Goal: Book appointment/travel/reservation

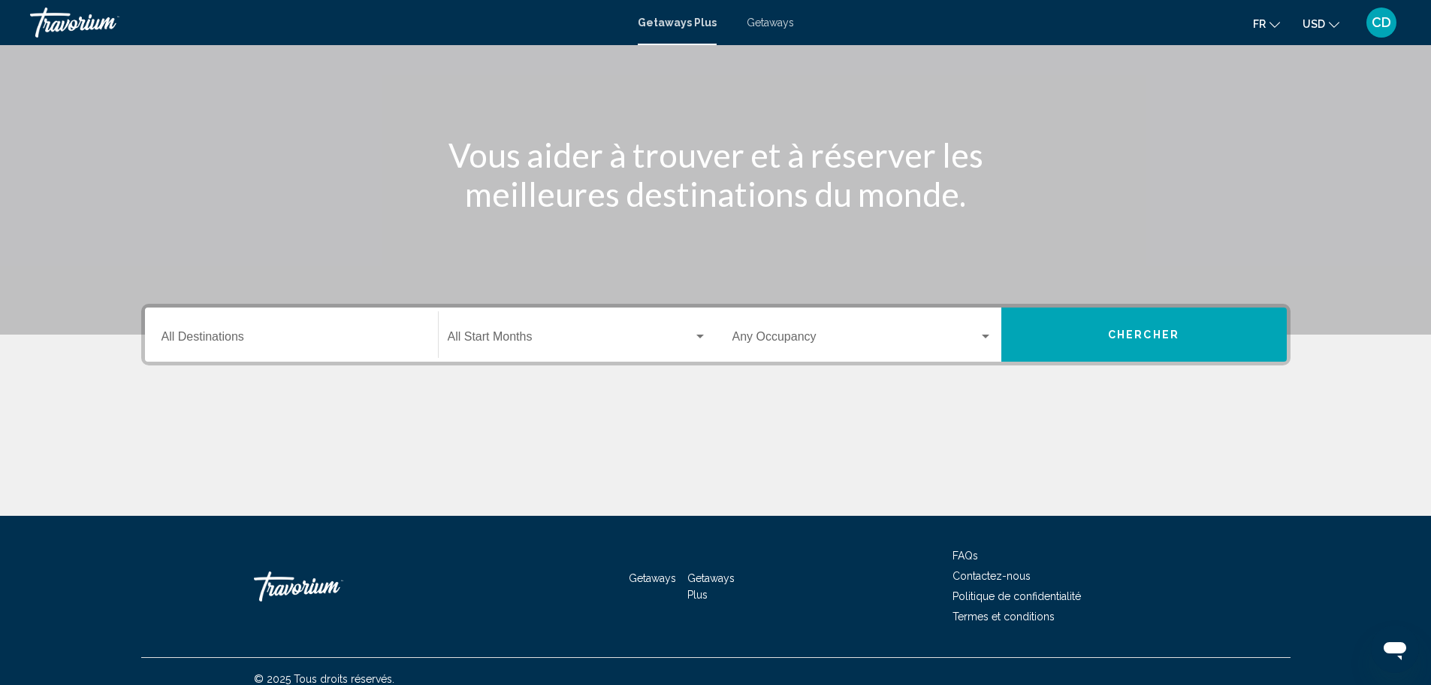
scroll to position [131, 0]
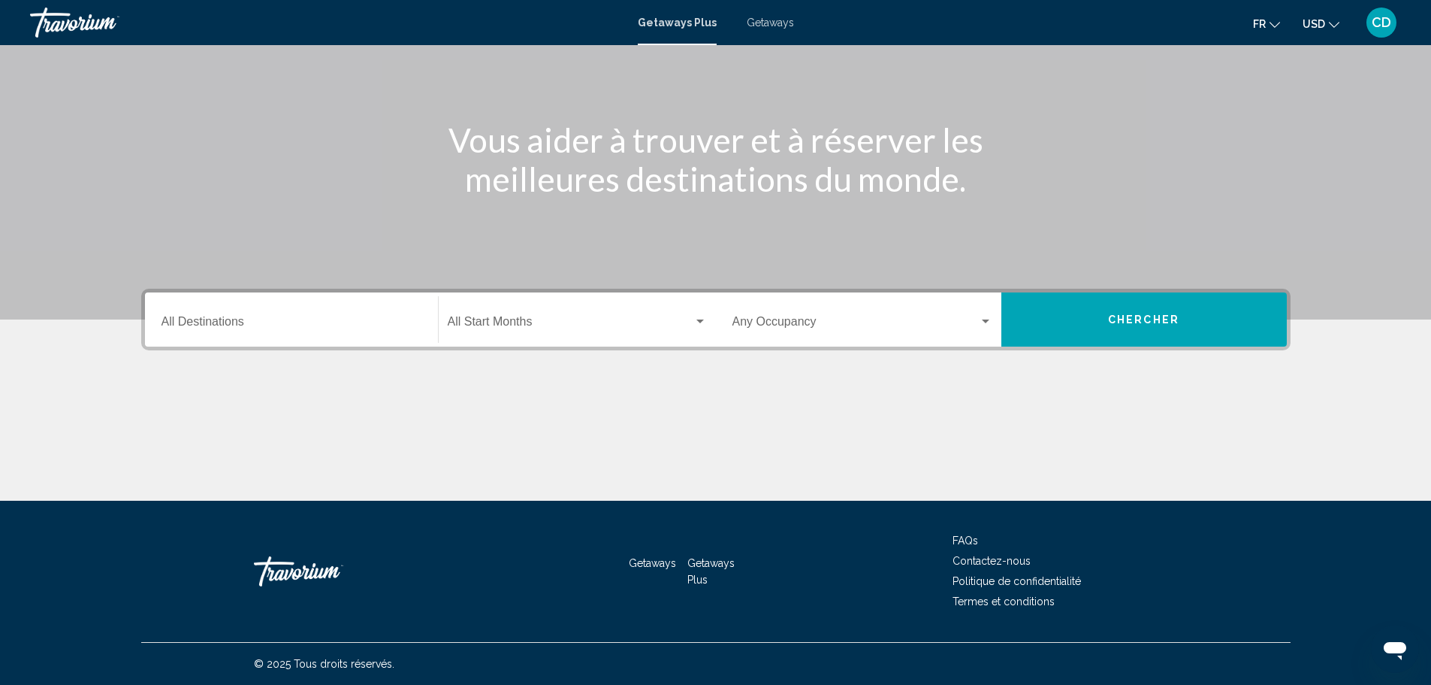
click at [1081, 315] on button "Chercher" at bounding box center [1145, 319] width 286 height 54
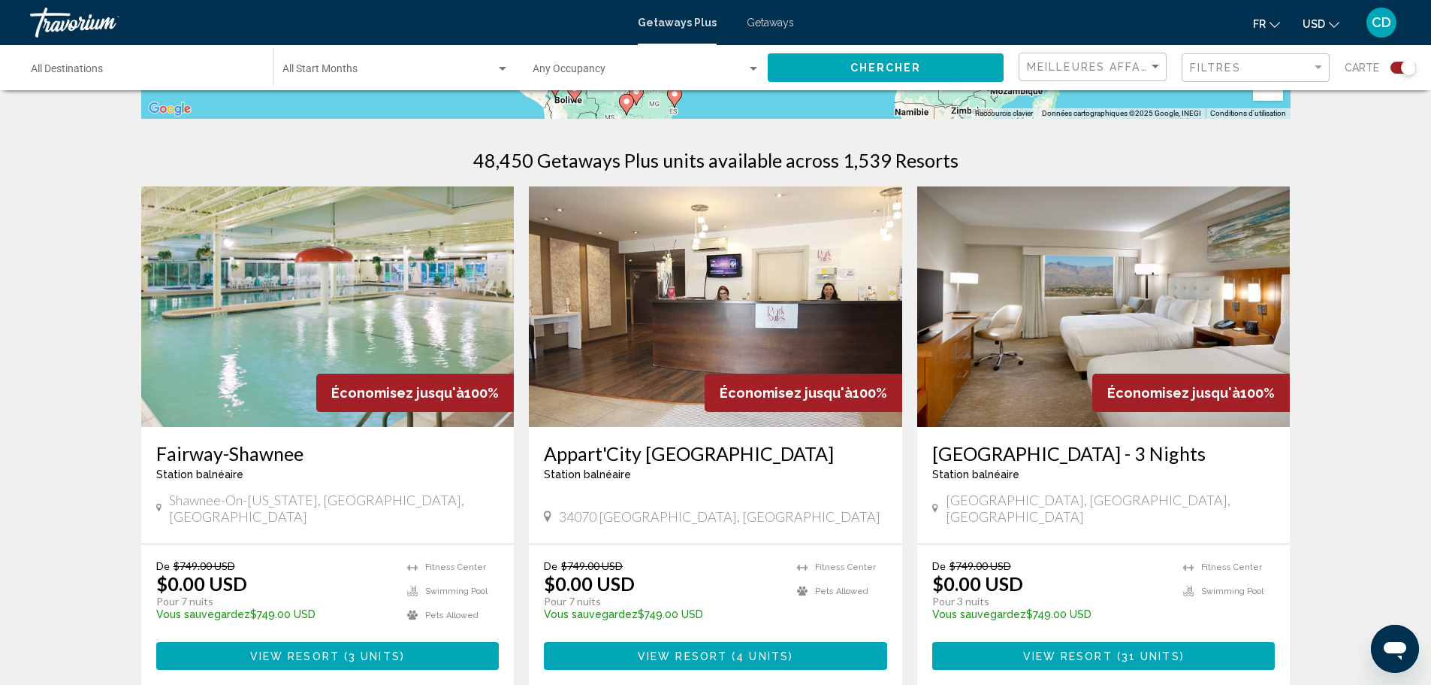
scroll to position [526, 0]
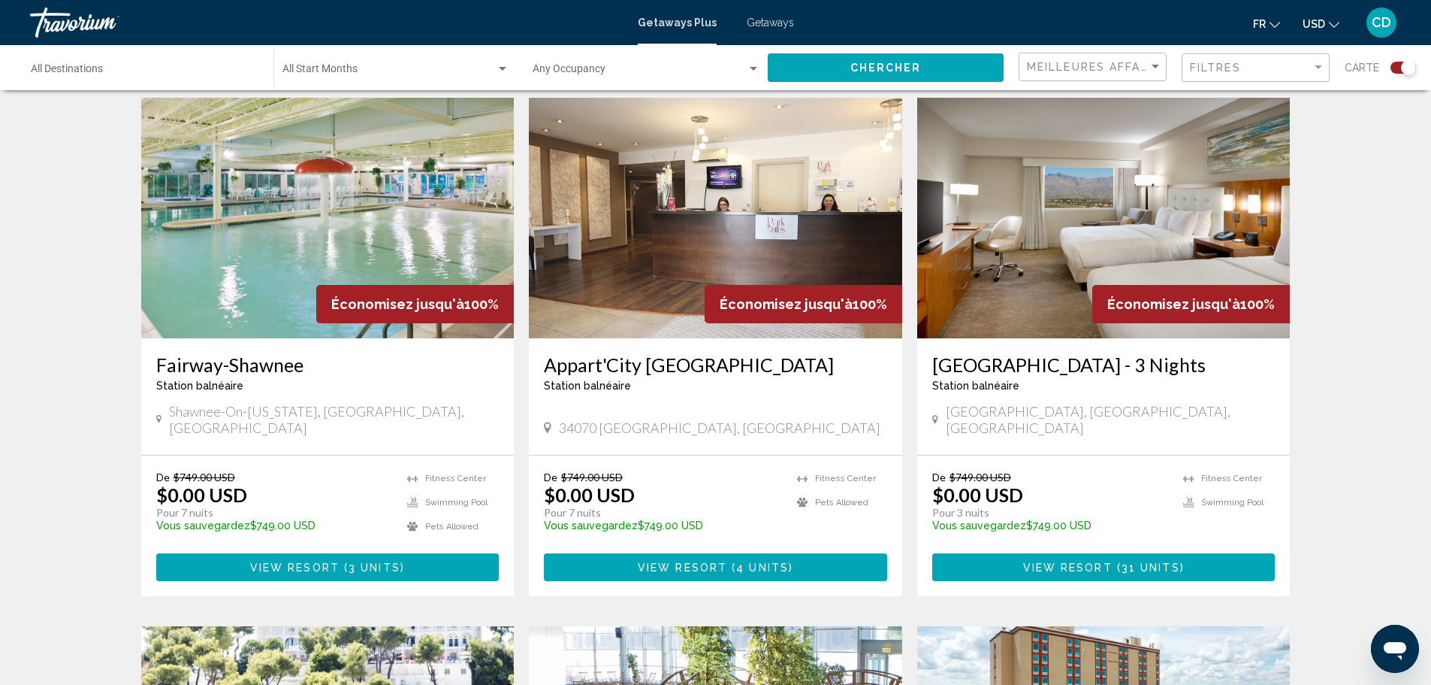
click at [298, 208] on img "Main content" at bounding box center [327, 218] width 373 height 240
